Goal: Communication & Community: Answer question/provide support

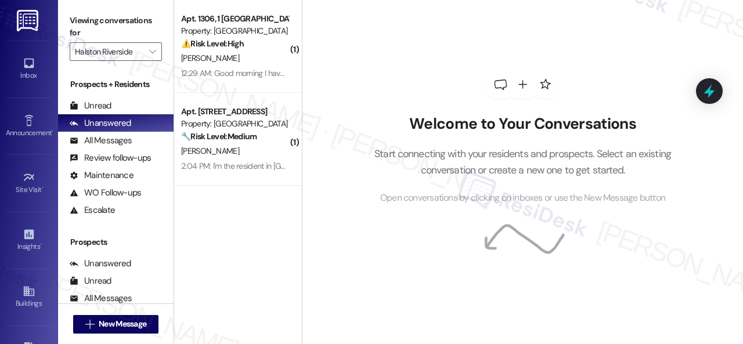
click at [250, 48] on div "⚠️ Risk Level: High The resident is short on rent after a late fee was assessed…" at bounding box center [234, 44] width 107 height 12
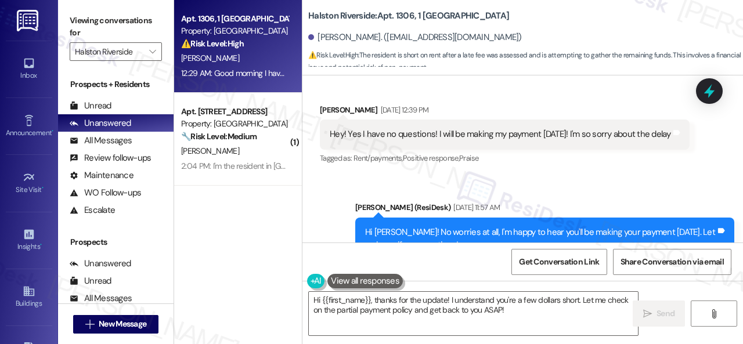
scroll to position [3421, 0]
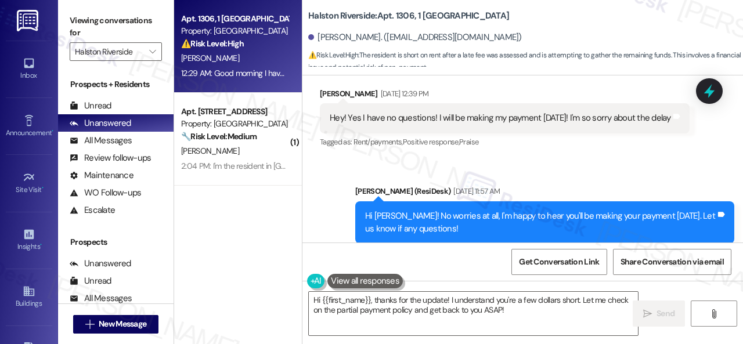
click at [548, 160] on div "Received via SMS [PERSON_NAME] [DATE] 12:39 PM Hey! Yes I have no questions! I …" at bounding box center [504, 119] width 387 height 81
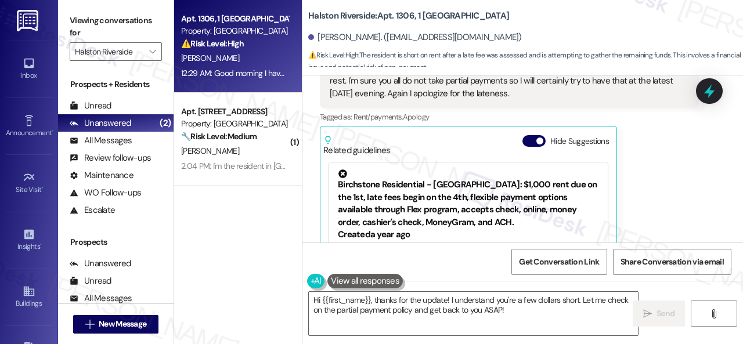
scroll to position [3827, 0]
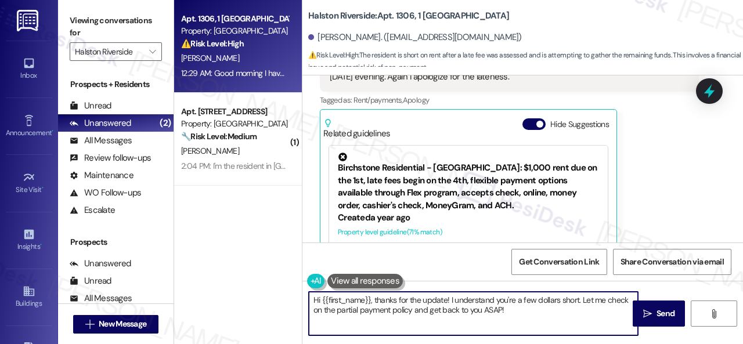
drag, startPoint x: 580, startPoint y: 300, endPoint x: 585, endPoint y: 317, distance: 18.3
click at [585, 317] on textarea "Hi {{first_name}}, thanks for the update! I understand you're a few dollars sho…" at bounding box center [473, 314] width 329 height 44
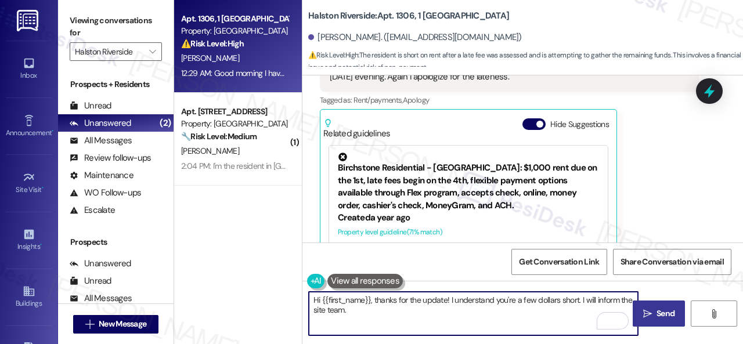
type textarea "Hi {{first_name}}, thanks for the update! I understand you're a few dollars sho…"
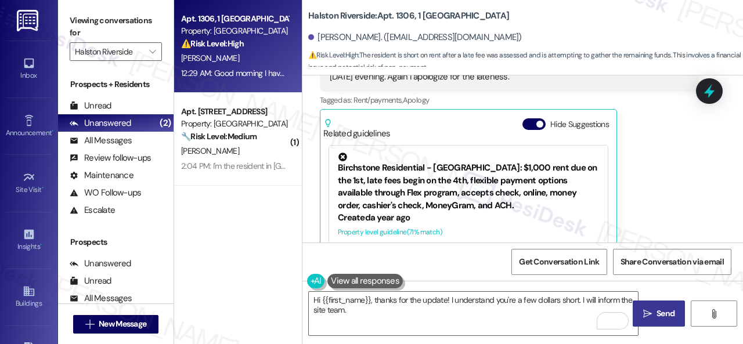
click at [663, 312] on span "Send" at bounding box center [665, 313] width 18 height 12
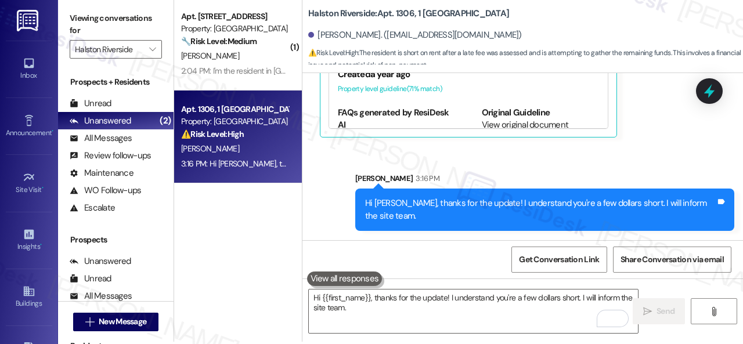
scroll to position [3, 0]
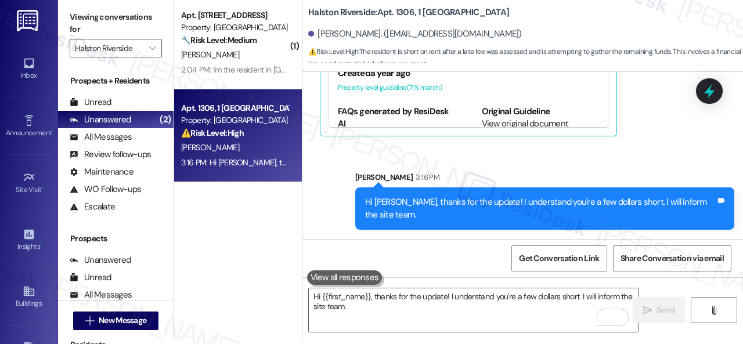
click at [394, 252] on div "Get Conversation Link Share Conversation via email" at bounding box center [522, 258] width 440 height 38
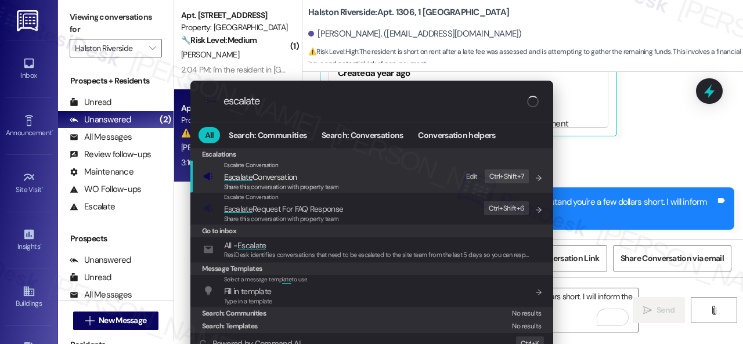
type input "escalate"
click at [469, 173] on div "Edit" at bounding box center [472, 177] width 12 height 12
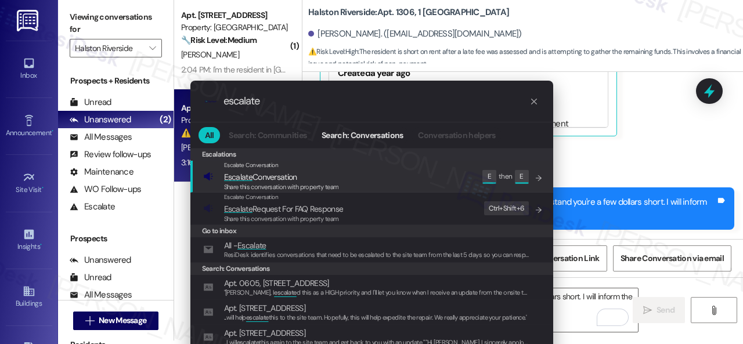
click at [260, 179] on span "Escalate Conversation" at bounding box center [260, 177] width 73 height 10
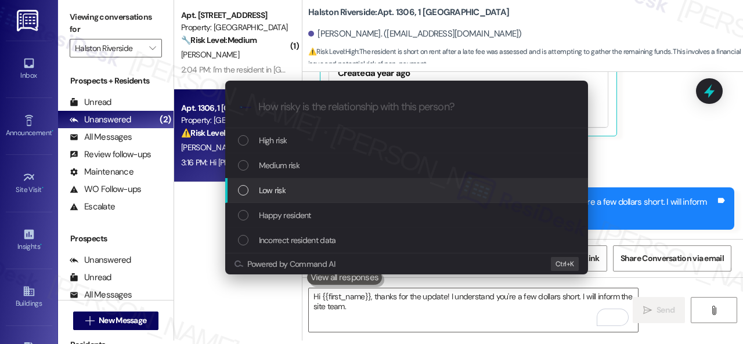
click at [287, 192] on div "Low risk" at bounding box center [407, 190] width 339 height 13
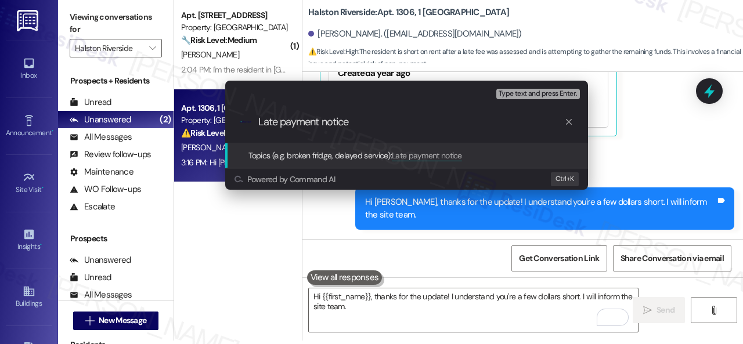
type input "Late payment notice."
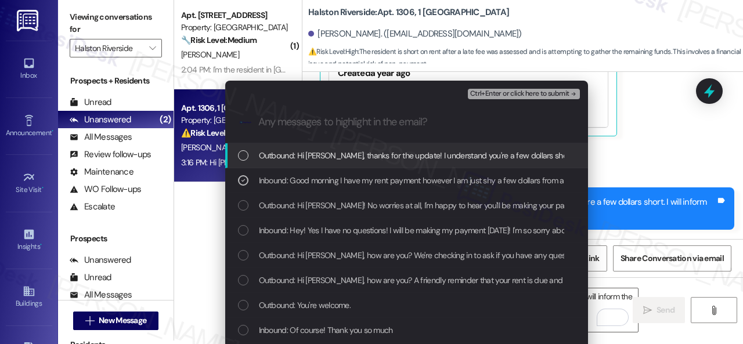
click at [491, 92] on span "Ctrl+Enter or click here to submit" at bounding box center [519, 94] width 99 height 8
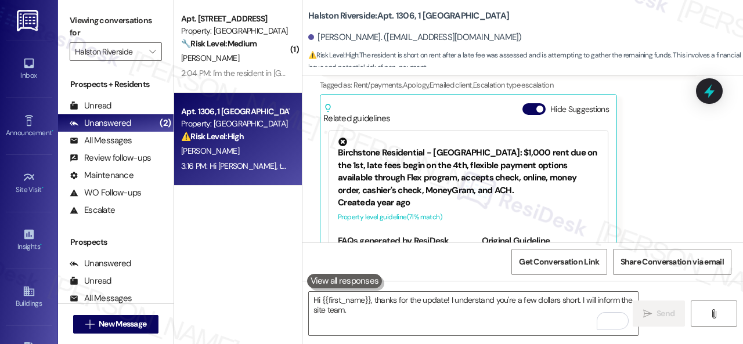
scroll to position [3822, 0]
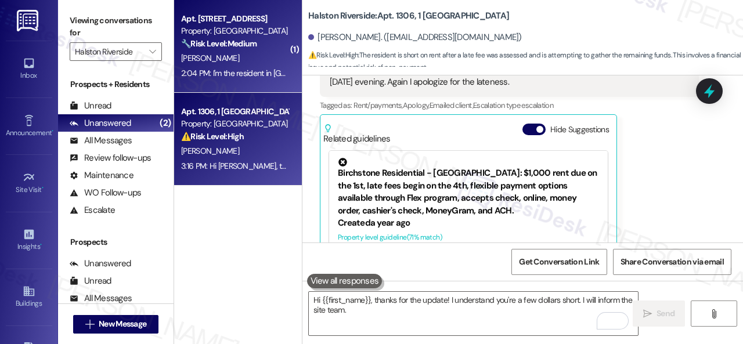
click at [258, 59] on div "[PERSON_NAME]" at bounding box center [235, 58] width 110 height 15
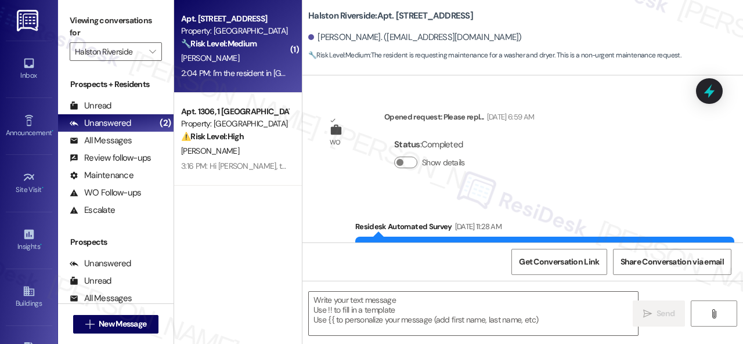
scroll to position [10386, 0]
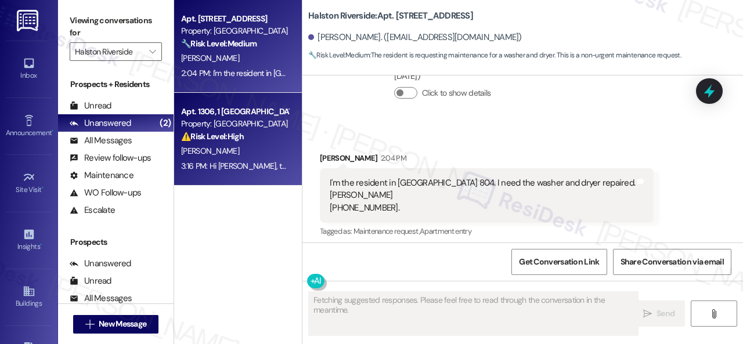
click at [243, 159] on div "3:16 PM: Hi [PERSON_NAME], thanks for the update! I understand you're a few dol…" at bounding box center [235, 166] width 110 height 15
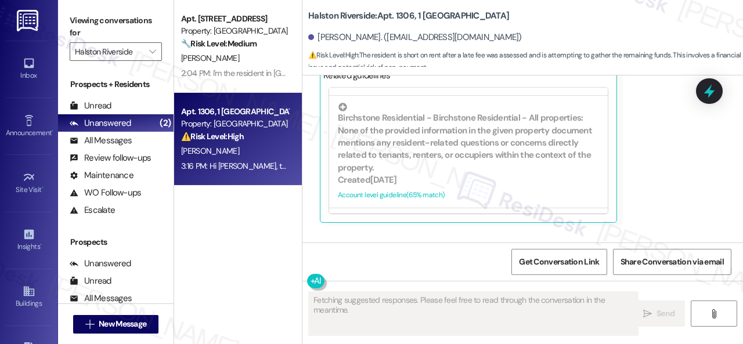
scroll to position [4117, 0]
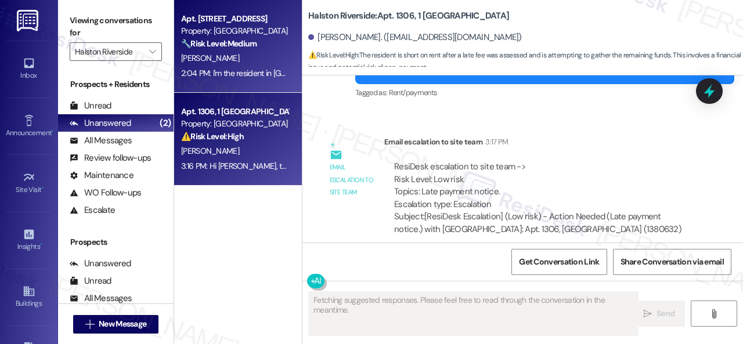
click at [245, 54] on div "[PERSON_NAME]" at bounding box center [235, 58] width 110 height 15
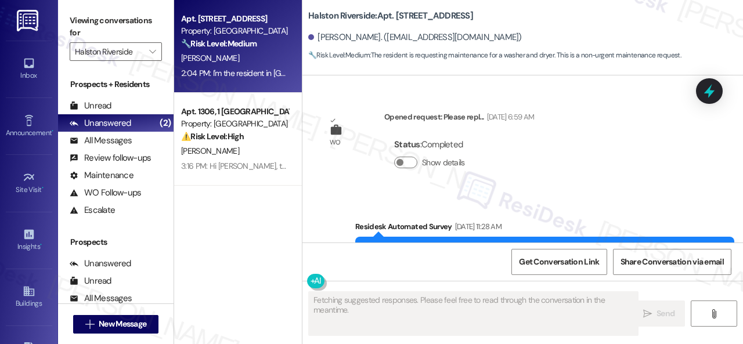
scroll to position [10386, 0]
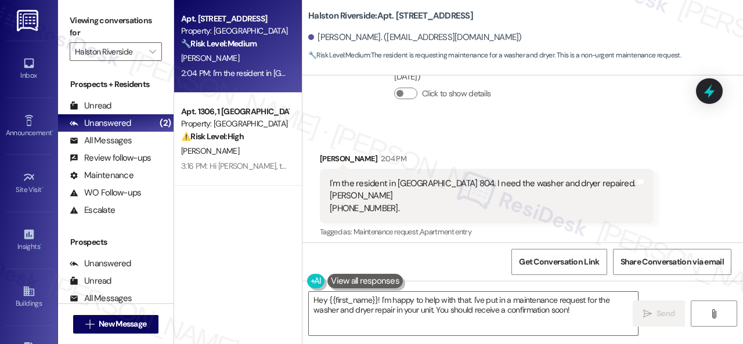
click at [607, 114] on div "Collections Status [DATE] at 2:19 AM [PERSON_NAME] has an outstanding balance o…" at bounding box center [509, 76] width 396 height 102
click at [622, 126] on div "Received via SMS [PERSON_NAME] 2:04 PM I'm the resident in [GEOGRAPHIC_DATA] 80…" at bounding box center [522, 187] width 440 height 123
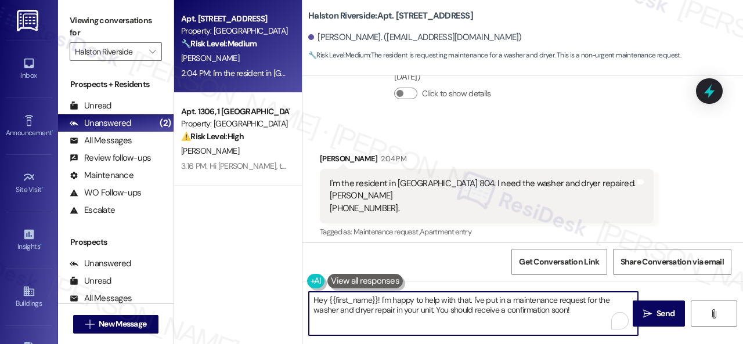
scroll to position [3, 0]
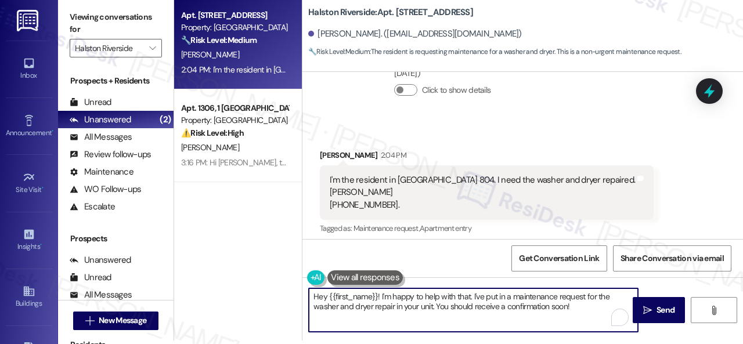
drag, startPoint x: 379, startPoint y: 301, endPoint x: 606, endPoint y: 337, distance: 229.1
click at [606, 337] on div "Hey {{first_name}}! I'm happy to help with that. I've put in a maintenance requ…" at bounding box center [522, 320] width 440 height 87
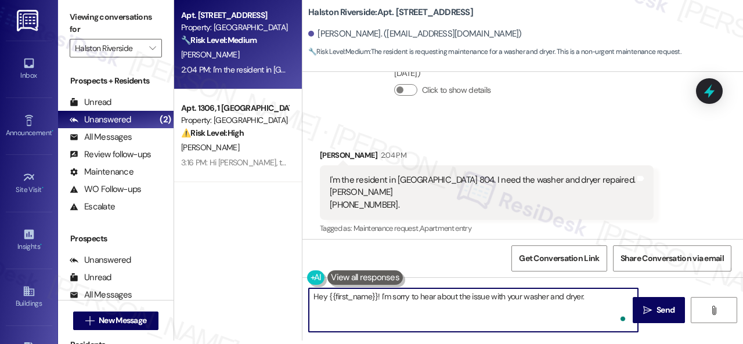
paste textarea "We apologize for the inconvenience. Is there already a work order for the issue…"
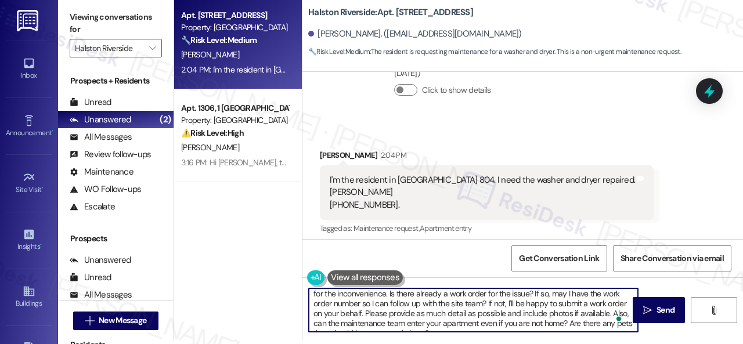
scroll to position [22, 0]
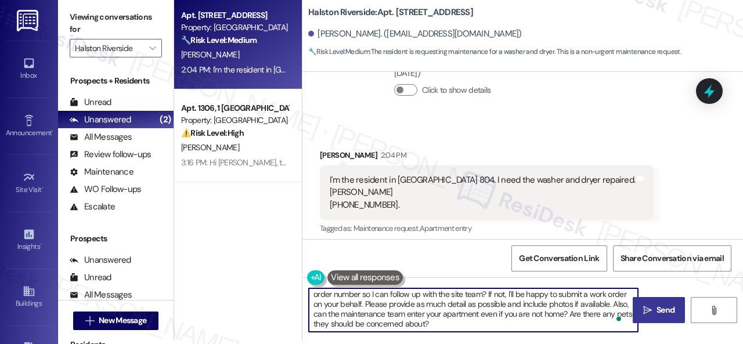
type textarea "Hey {{first_name}}! I'm sorry to hear about the issue with your washer and drye…"
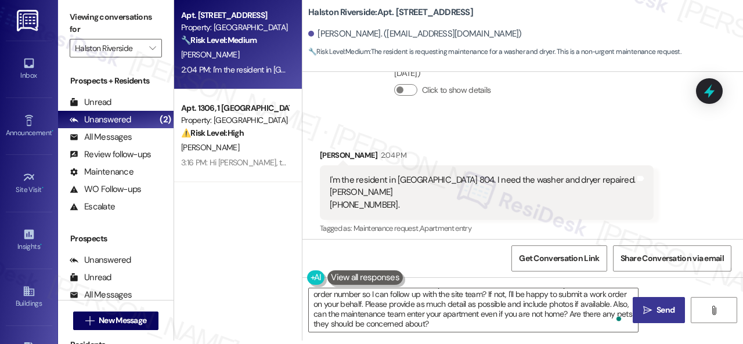
click at [656, 306] on span "Send" at bounding box center [665, 310] width 18 height 12
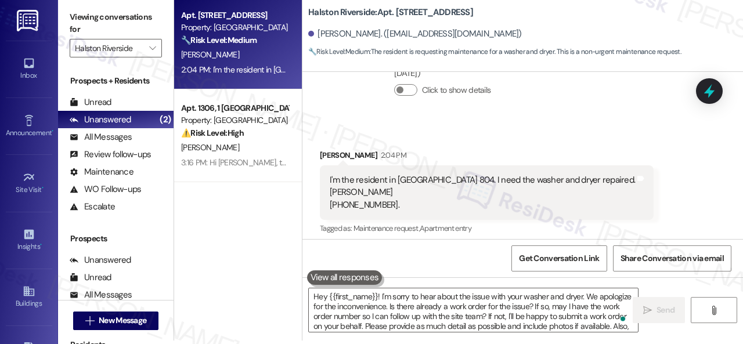
scroll to position [0, 0]
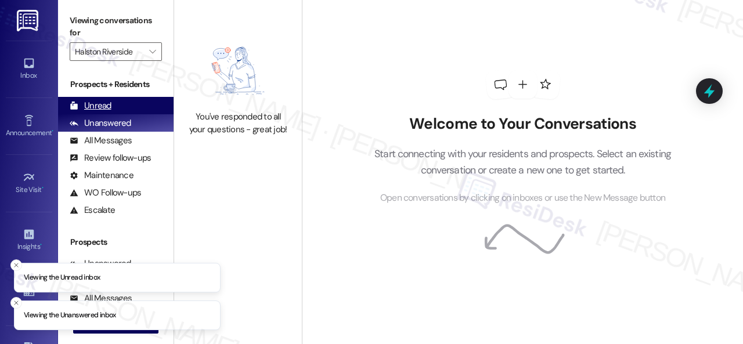
click at [98, 111] on div "Unread (0)" at bounding box center [115, 105] width 115 height 17
